Goal: Transaction & Acquisition: Subscribe to service/newsletter

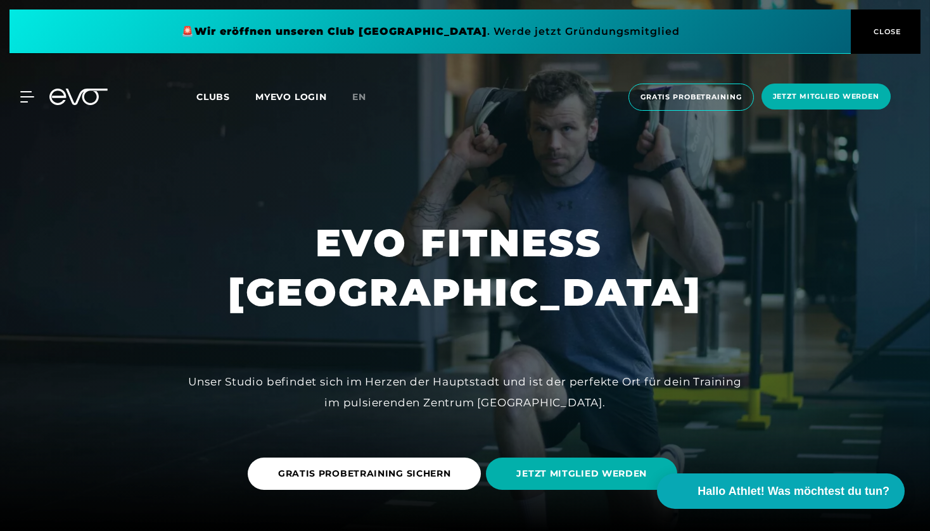
click at [215, 94] on span "Clubs" at bounding box center [213, 96] width 34 height 11
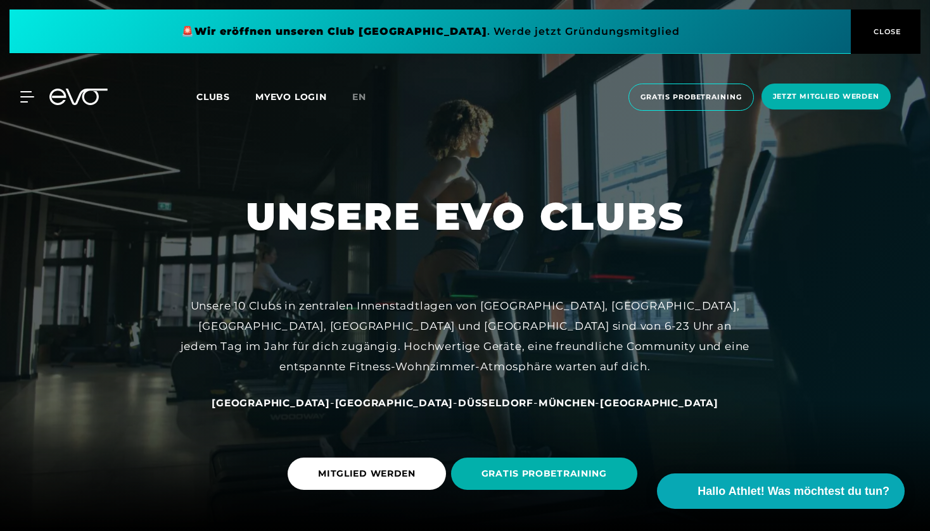
click at [378, 407] on span "[GEOGRAPHIC_DATA]" at bounding box center [394, 403] width 118 height 12
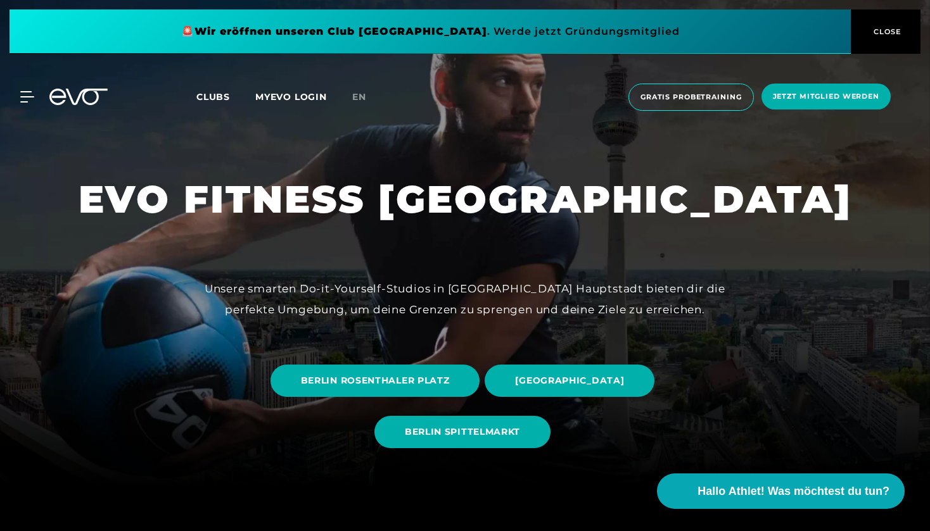
scroll to position [42, 0]
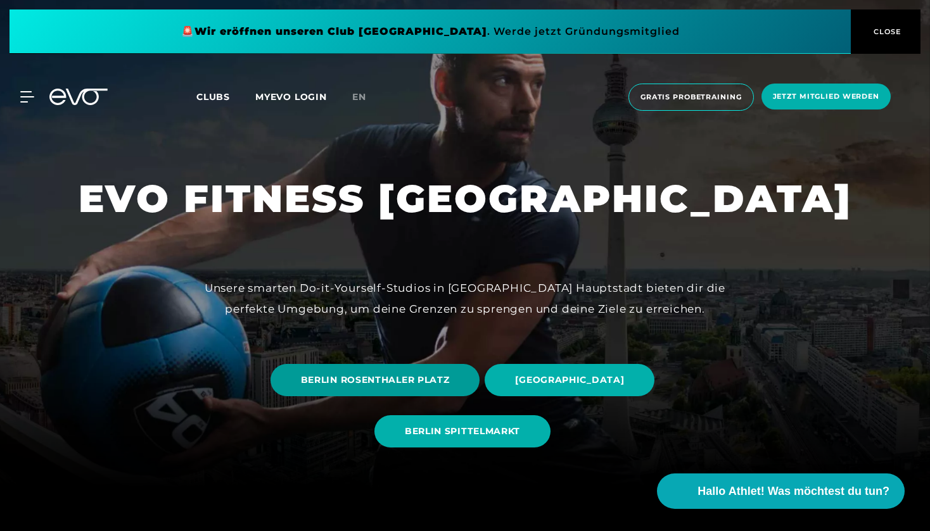
click at [359, 364] on span "BERLIN ROSENTHALER PLATZ" at bounding box center [375, 380] width 210 height 32
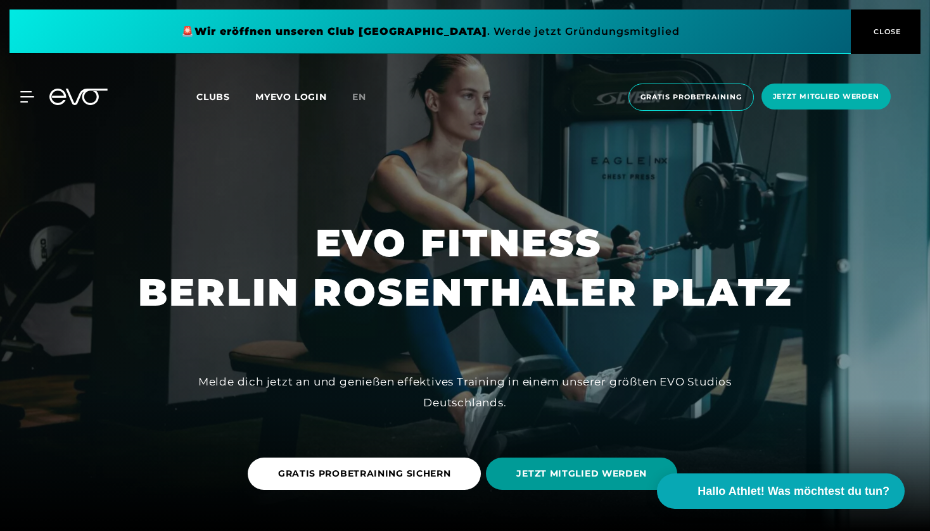
click at [533, 464] on span "JETZT MITGLIED WERDEN" at bounding box center [581, 474] width 191 height 32
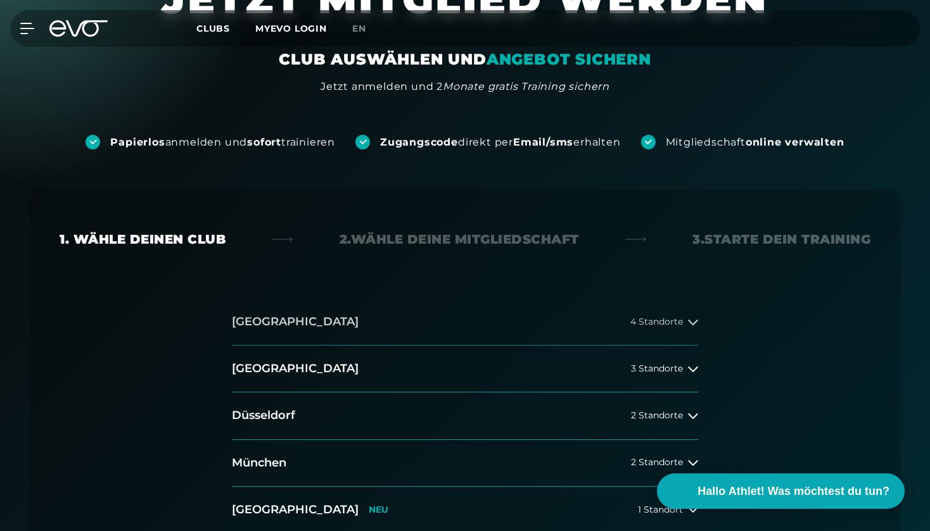
scroll to position [89, 0]
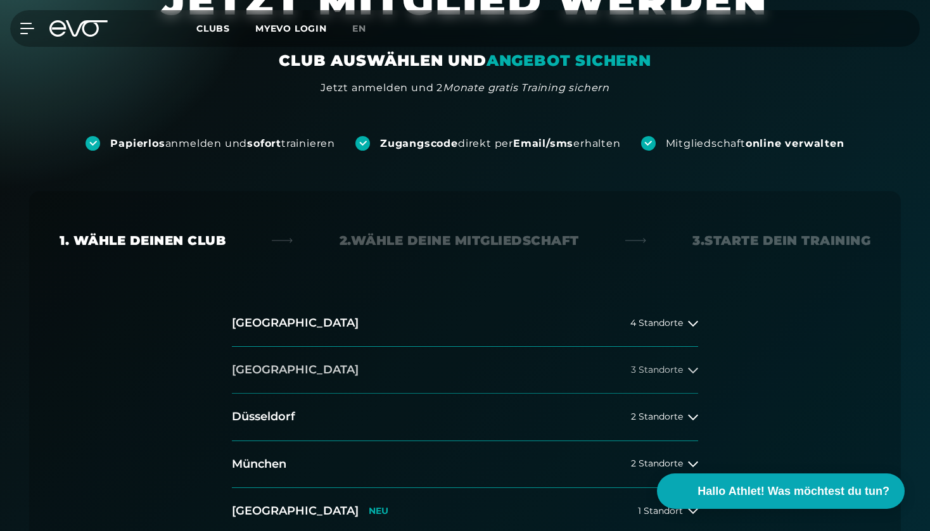
click at [654, 368] on span "3 Standorte" at bounding box center [657, 371] width 52 height 10
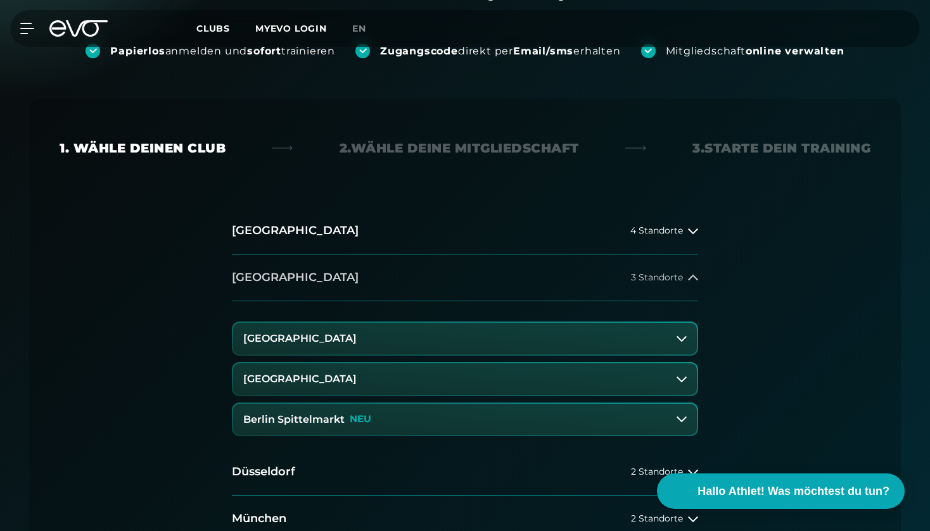
scroll to position [184, 0]
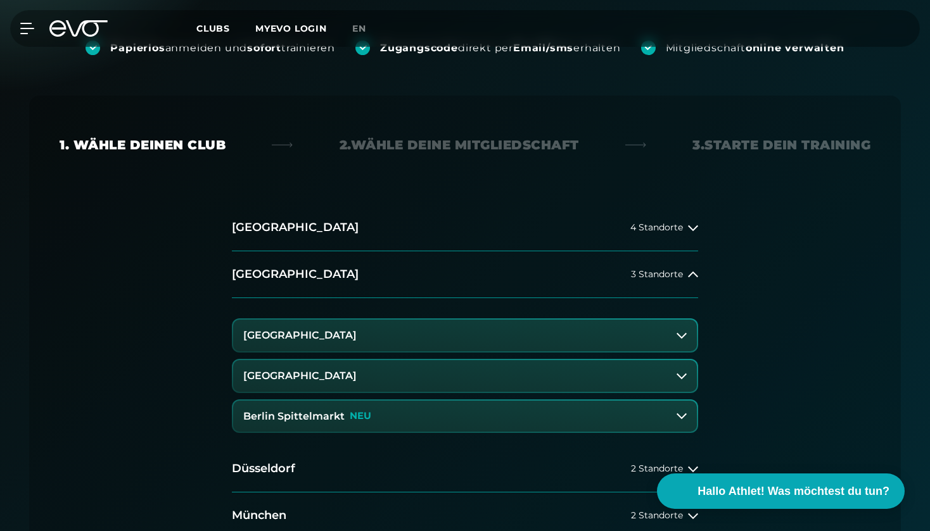
click at [642, 326] on button "[GEOGRAPHIC_DATA]" at bounding box center [465, 336] width 464 height 32
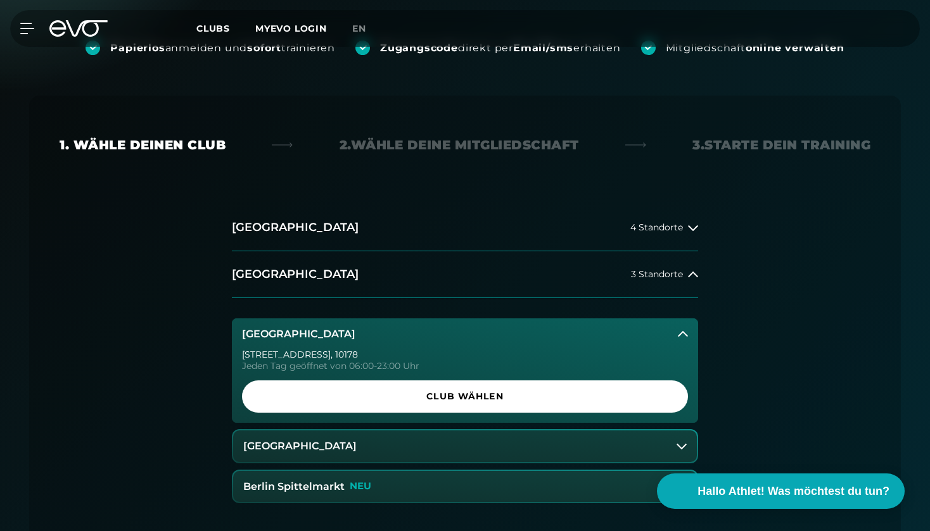
click at [536, 456] on button "[GEOGRAPHIC_DATA]" at bounding box center [465, 447] width 464 height 32
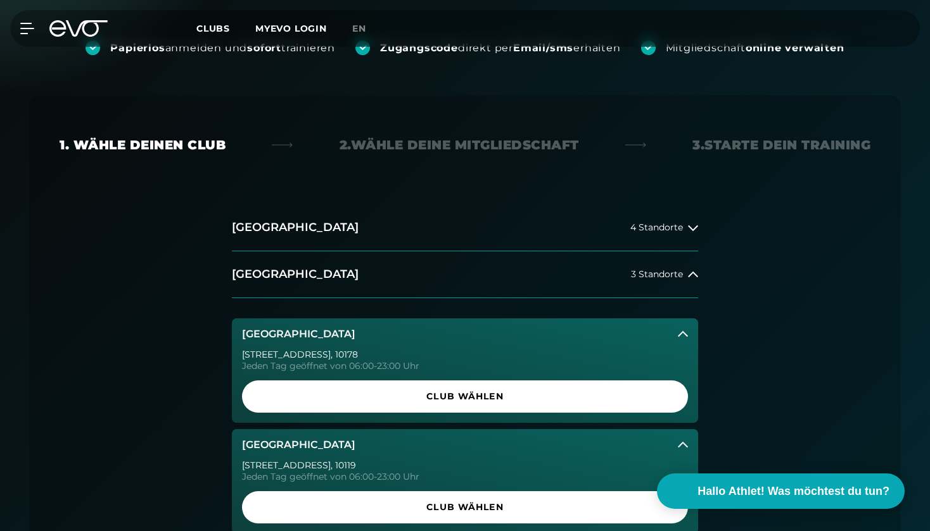
scroll to position [289, 0]
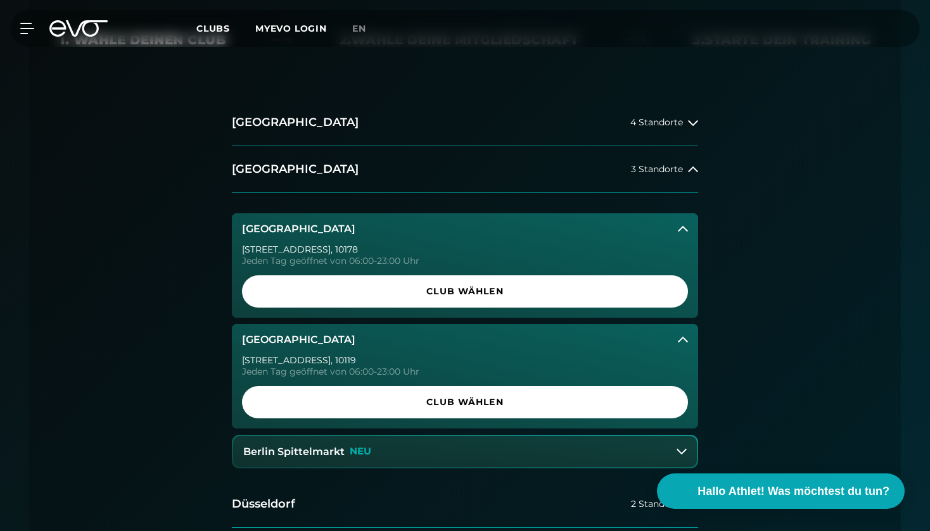
click at [534, 440] on button "Berlin Spittelmarkt NEU" at bounding box center [465, 452] width 464 height 32
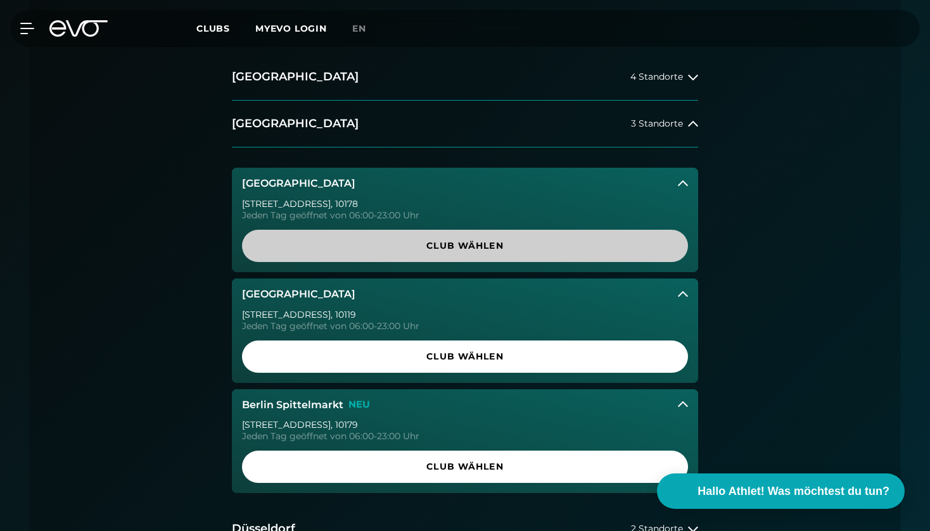
click at [332, 239] on span "Club wählen" at bounding box center [464, 245] width 385 height 13
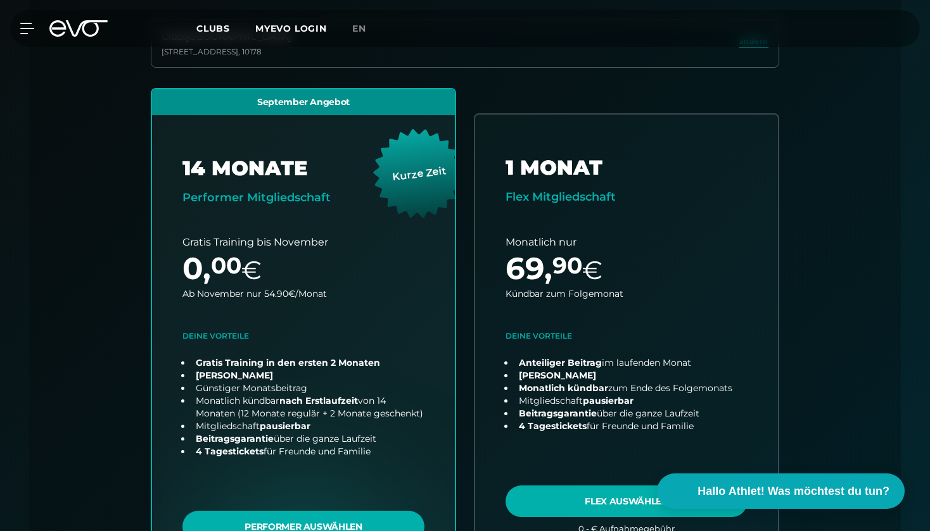
scroll to position [381, 0]
